Goal: Communication & Community: Answer question/provide support

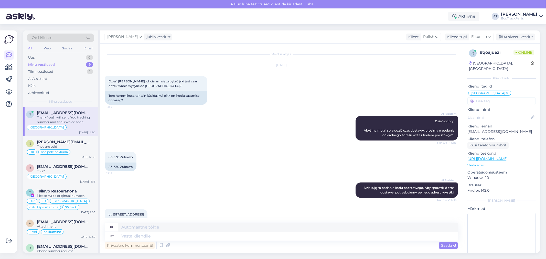
scroll to position [1499, 0]
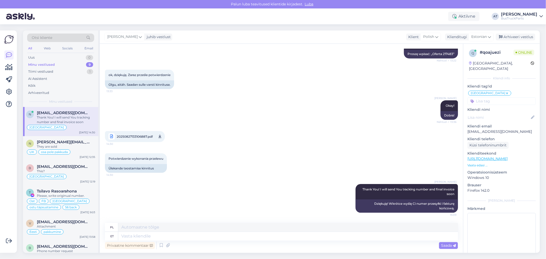
click at [73, 117] on div "Thank You! I will send You tracking number and final invoice soon" at bounding box center [66, 119] width 58 height 9
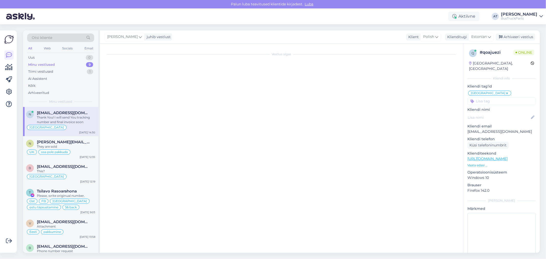
scroll to position [0, 0]
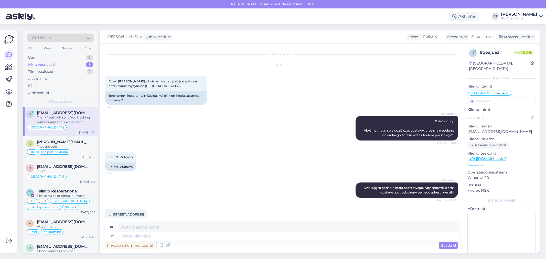
click at [505, 97] on input at bounding box center [501, 101] width 68 height 8
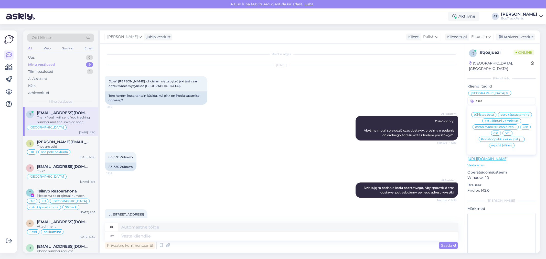
type input "Ost"
click at [524, 127] on span "Ost" at bounding box center [524, 126] width 5 height 3
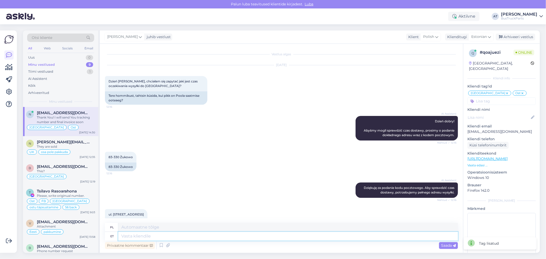
click at [223, 234] on textarea at bounding box center [287, 236] width 339 height 9
type textarea "Hello"
type textarea "Cześć"
type textarea "Hello again!"
type textarea "Witajcie ponownie!"
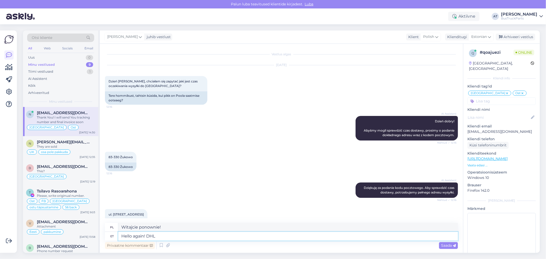
type textarea "Hello again! DHL t"
type textarea "Witaj ponownie! DHL"
type textarea "Hello again! DHL tracking nu"
type textarea "Witaj ponownie! Śledzenie DHL"
paste textarea "8397755623"
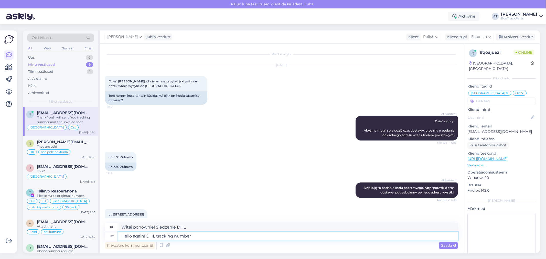
type textarea "Hello again! DHL tracking number 8397755623"
type textarea "Witam ponownie! Numer śledzenia DHL: 8397755623"
type textarea "Hello again! DHL tracking number 8397755623"
click at [451, 246] on span "Saada" at bounding box center [448, 245] width 15 height 5
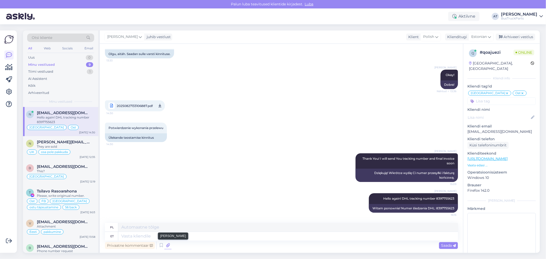
click at [169, 246] on icon at bounding box center [167, 245] width 7 height 8
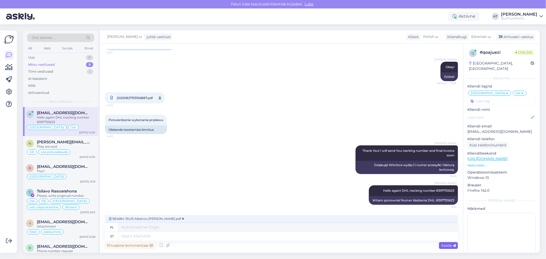
click at [447, 245] on span "Saada" at bounding box center [448, 245] width 15 height 5
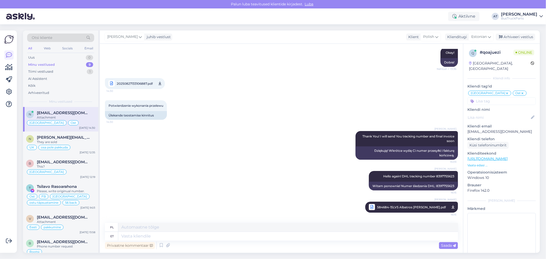
scroll to position [1438, 0]
